Goal: Browse casually

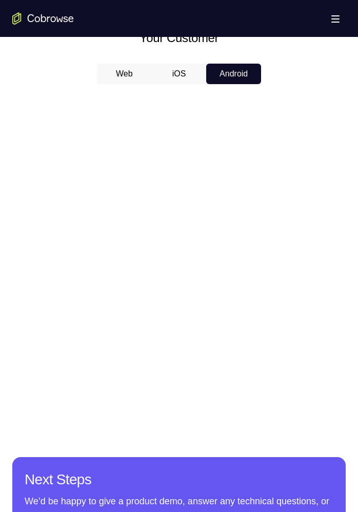
scroll to position [462, 0]
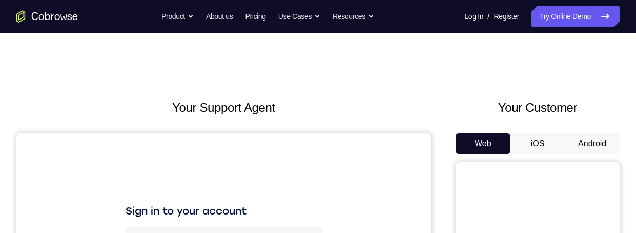
click at [599, 146] on button "Android" at bounding box center [592, 143] width 55 height 21
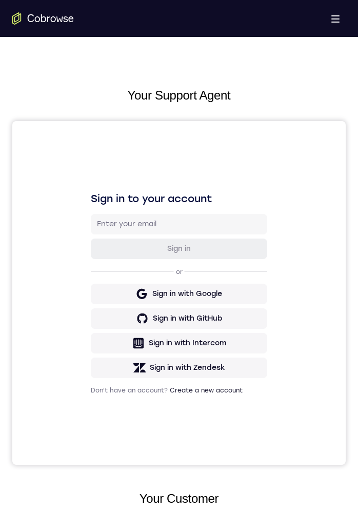
click at [338, 232] on div "Sign in to your account Sign in or Sign in with Google Sign in with GitHub Sign…" at bounding box center [178, 293] width 333 height 344
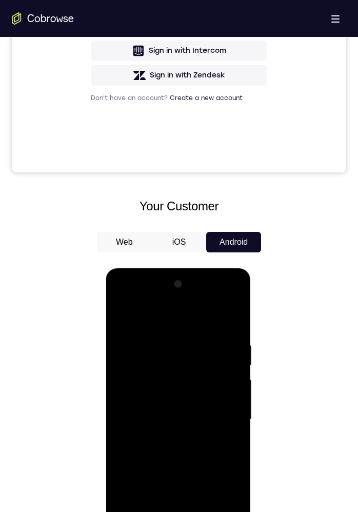
scroll to position [453, 0]
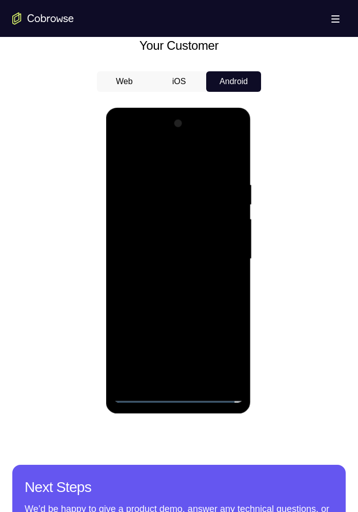
click at [173, 232] on div at bounding box center [177, 258] width 129 height 287
click at [225, 232] on div at bounding box center [177, 258] width 129 height 287
click at [196, 166] on div at bounding box center [177, 258] width 129 height 287
click at [222, 232] on div at bounding box center [177, 258] width 129 height 287
click at [167, 232] on div at bounding box center [177, 258] width 129 height 287
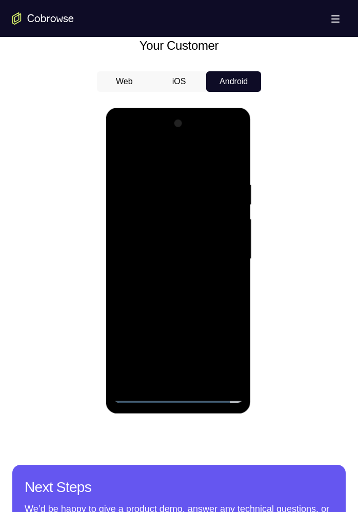
click at [189, 232] on div at bounding box center [177, 258] width 129 height 287
click at [162, 232] on div at bounding box center [177, 258] width 129 height 287
click at [212, 232] on div at bounding box center [177, 258] width 129 height 287
click at [202, 232] on div at bounding box center [177, 258] width 129 height 287
click at [210, 232] on div at bounding box center [177, 258] width 129 height 287
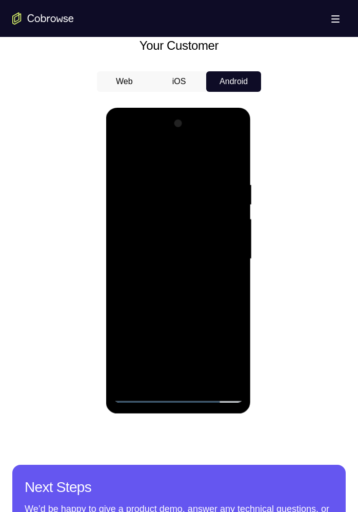
click at [206, 232] on div at bounding box center [177, 258] width 129 height 287
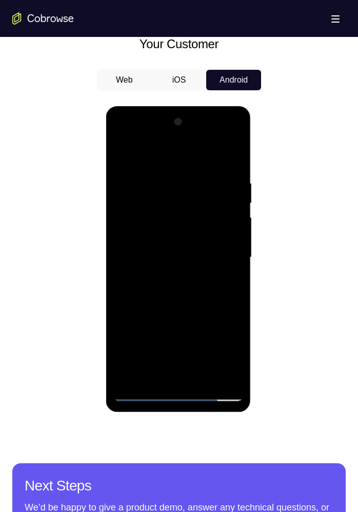
click at [233, 167] on div at bounding box center [177, 257] width 129 height 287
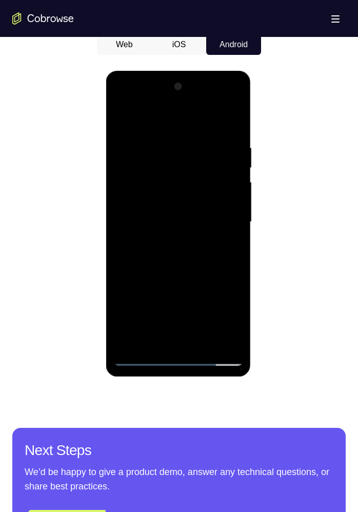
click at [203, 232] on div at bounding box center [177, 221] width 129 height 287
click at [198, 232] on div at bounding box center [177, 221] width 129 height 287
click at [197, 232] on div at bounding box center [177, 221] width 129 height 287
click at [166, 232] on div at bounding box center [177, 221] width 129 height 287
click at [223, 232] on div at bounding box center [177, 221] width 129 height 287
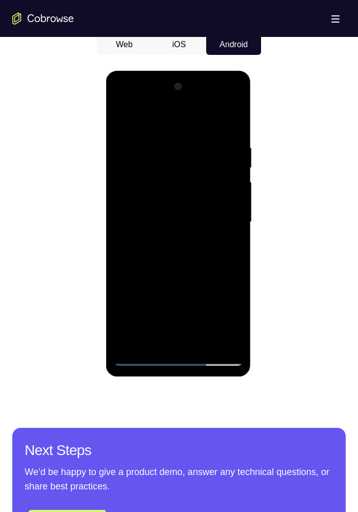
click at [226, 232] on div at bounding box center [177, 221] width 129 height 287
click at [119, 122] on div at bounding box center [177, 221] width 129 height 287
click at [173, 215] on div at bounding box center [177, 221] width 129 height 287
click at [206, 214] on div at bounding box center [177, 221] width 129 height 287
click at [235, 232] on div at bounding box center [177, 221] width 129 height 287
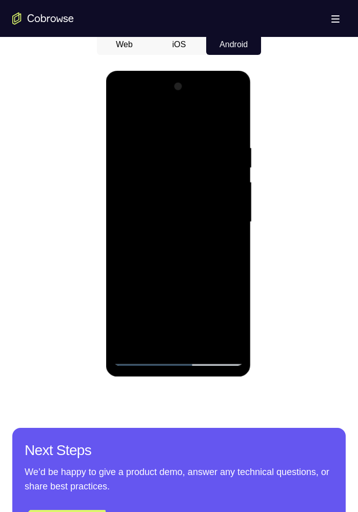
click at [221, 232] on div at bounding box center [177, 221] width 129 height 287
click at [225, 232] on div at bounding box center [177, 221] width 129 height 287
click at [143, 232] on div at bounding box center [177, 221] width 129 height 287
click at [139, 232] on div at bounding box center [177, 221] width 129 height 287
click at [144, 232] on div at bounding box center [177, 221] width 129 height 287
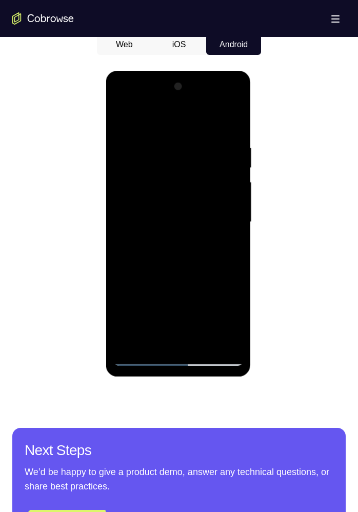
click at [142, 232] on div at bounding box center [177, 221] width 129 height 287
click at [141, 232] on div at bounding box center [177, 221] width 129 height 287
click at [162, 151] on div at bounding box center [177, 221] width 129 height 287
click at [223, 232] on div at bounding box center [177, 221] width 129 height 287
click at [219, 232] on div at bounding box center [177, 221] width 129 height 287
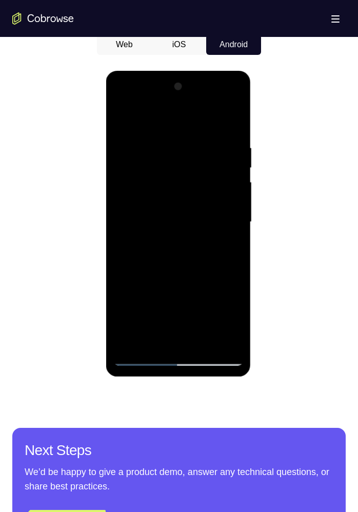
click at [220, 232] on div at bounding box center [177, 221] width 129 height 287
click at [222, 232] on div at bounding box center [177, 221] width 129 height 287
click at [226, 232] on div at bounding box center [177, 221] width 129 height 287
click at [140, 232] on div at bounding box center [177, 221] width 129 height 287
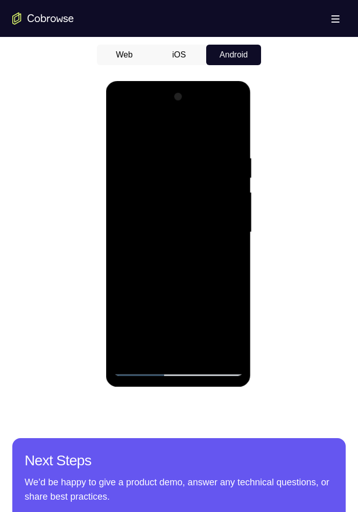
scroll to position [473, 0]
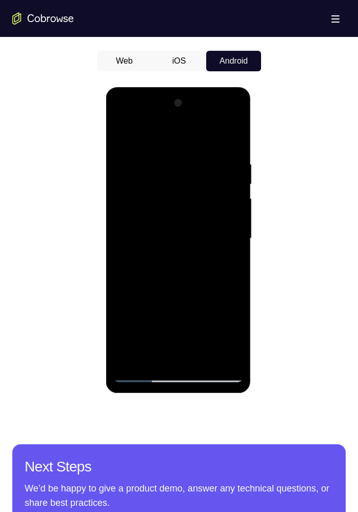
click at [250, 232] on div at bounding box center [178, 240] width 145 height 306
